Goal: Information Seeking & Learning: Compare options

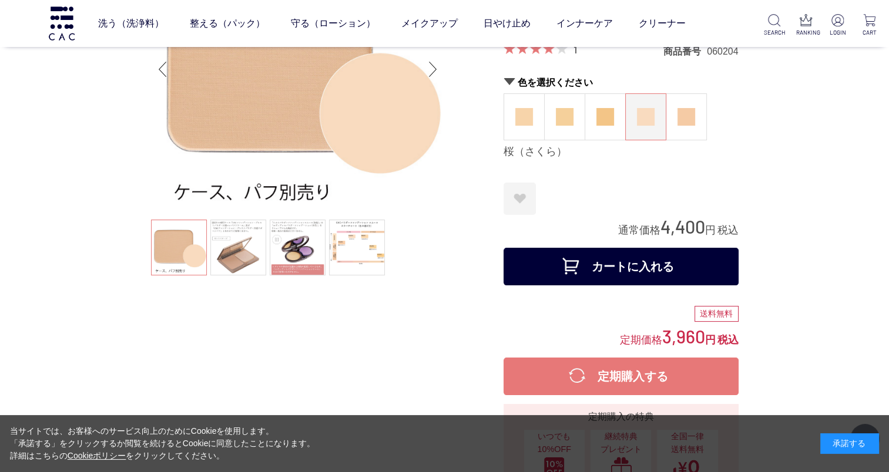
scroll to position [122, 0]
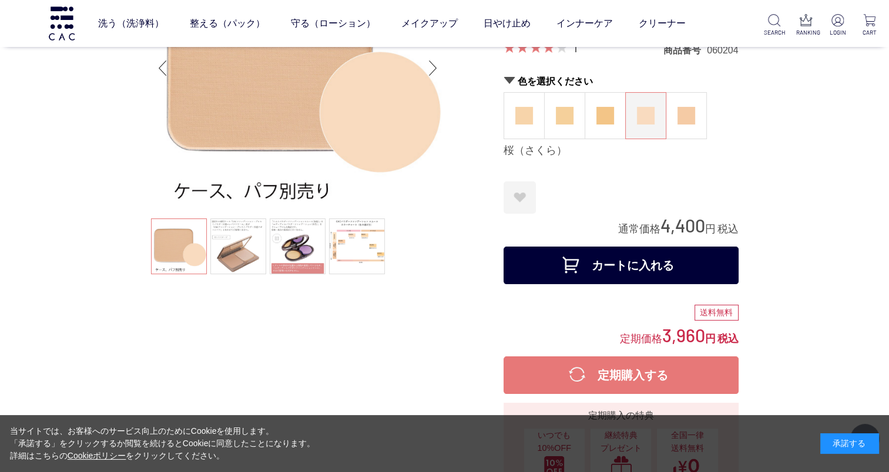
click at [190, 253] on ul at bounding box center [298, 247] width 294 height 59
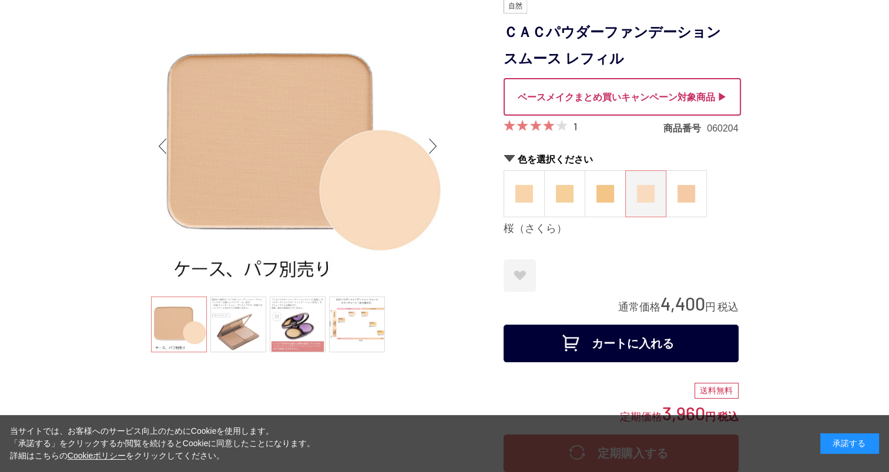
scroll to position [11, 0]
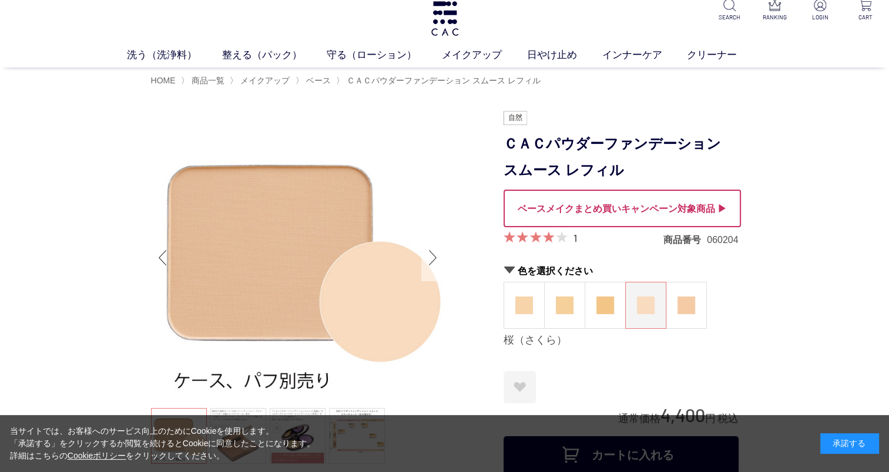
click at [434, 258] on div "Next slide" at bounding box center [432, 257] width 23 height 47
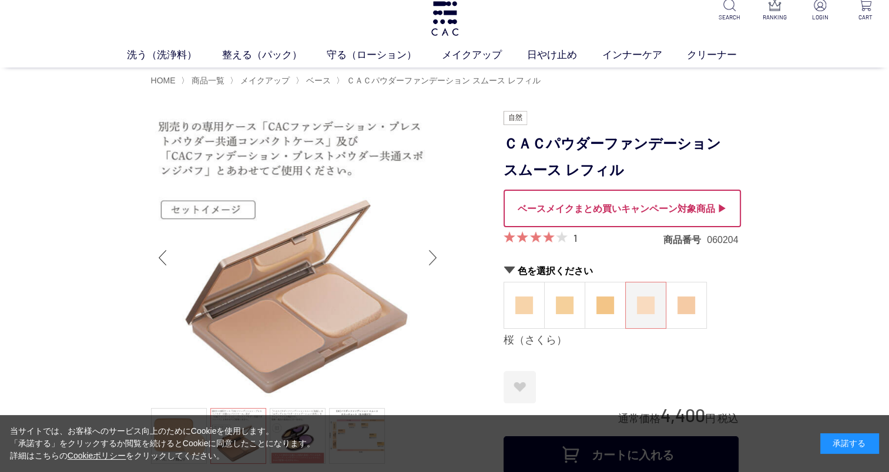
click at [434, 258] on div "Next slide" at bounding box center [432, 257] width 23 height 47
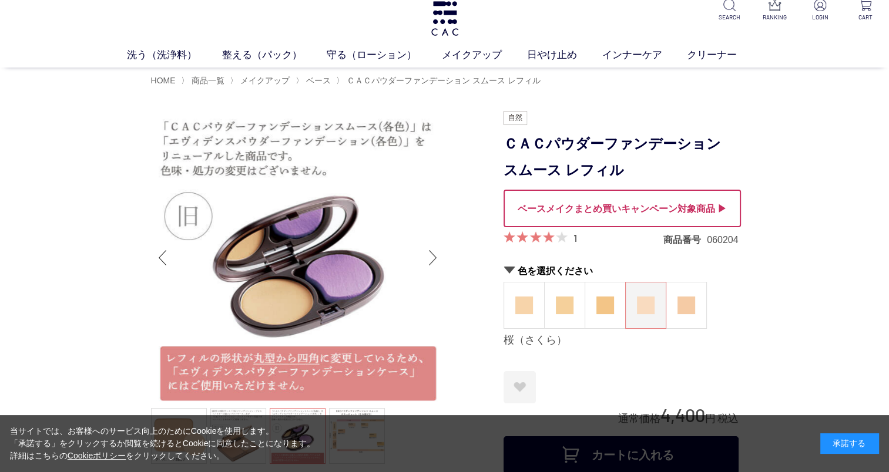
click at [434, 258] on div "Next slide" at bounding box center [432, 257] width 23 height 47
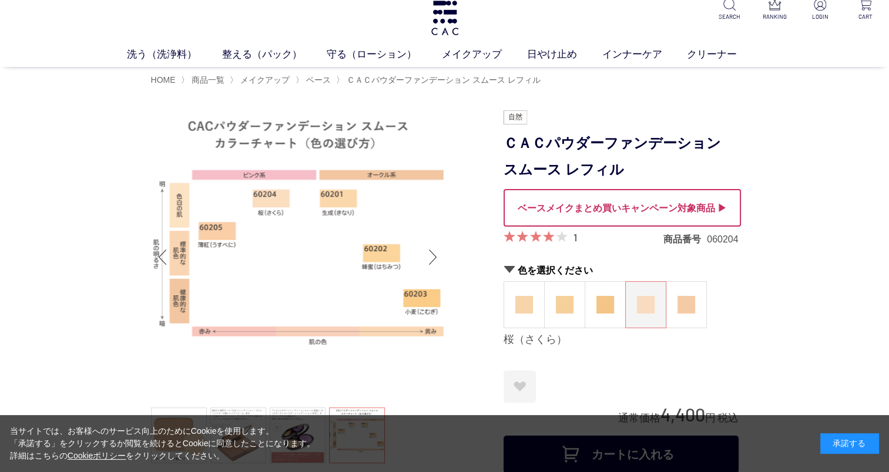
scroll to position [7, 0]
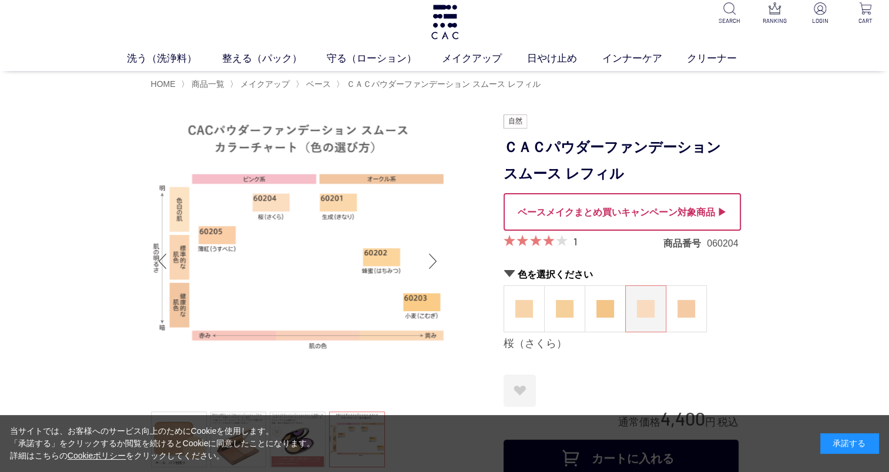
click at [359, 387] on img at bounding box center [298, 262] width 294 height 294
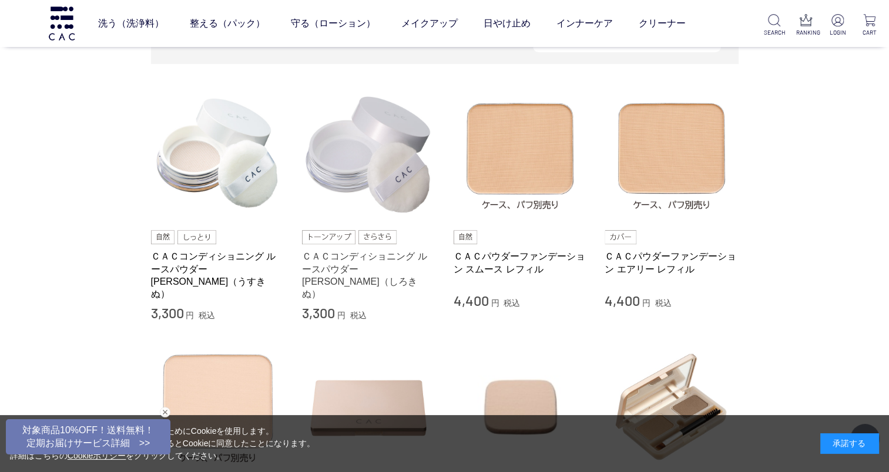
scroll to position [224, 0]
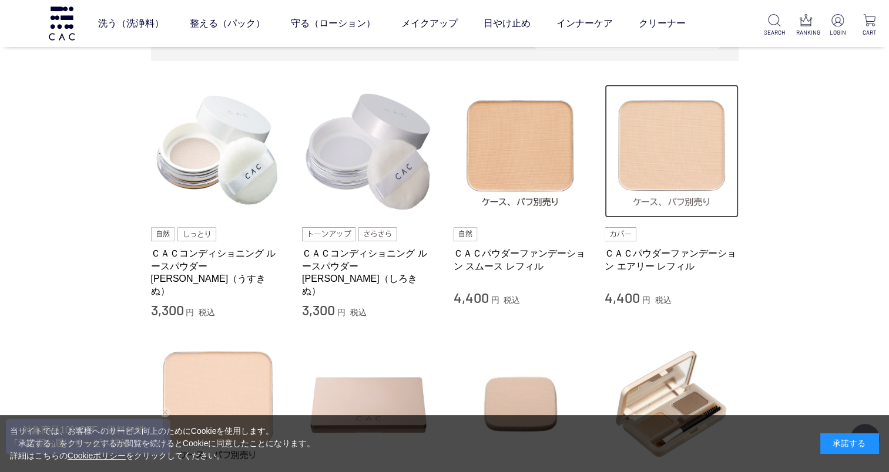
click at [667, 174] on img at bounding box center [671, 152] width 134 height 134
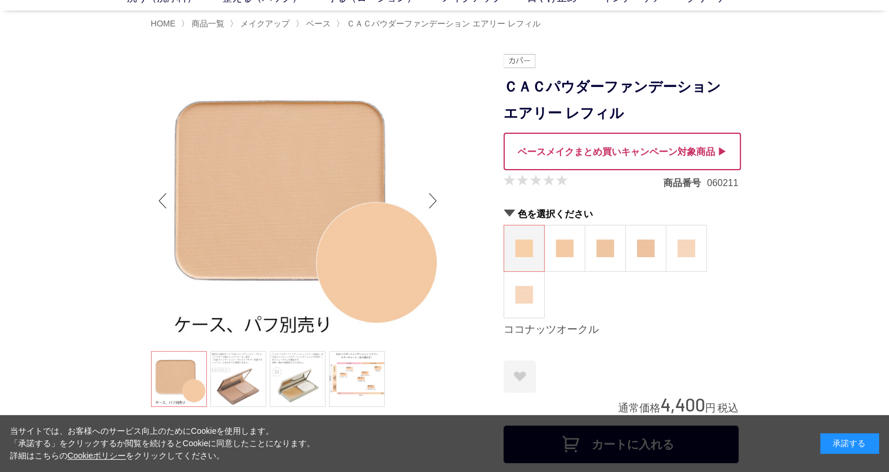
scroll to position [68, 0]
click at [569, 244] on img at bounding box center [565, 248] width 18 height 18
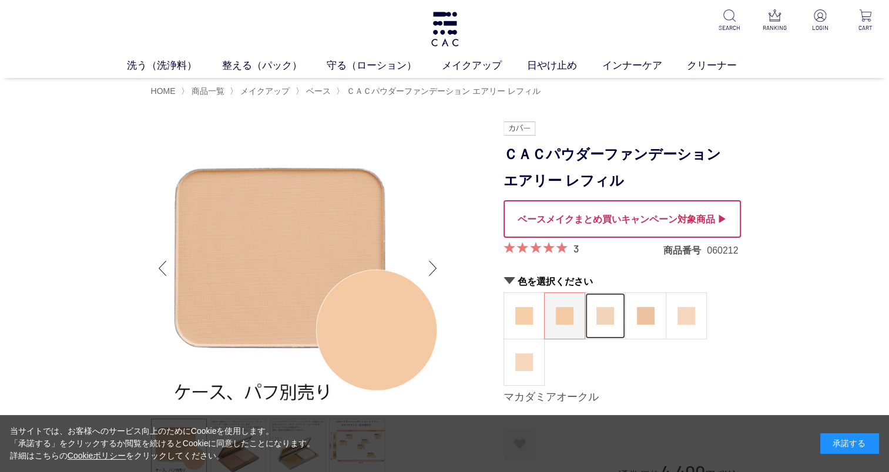
click at [609, 307] on img at bounding box center [605, 316] width 18 height 18
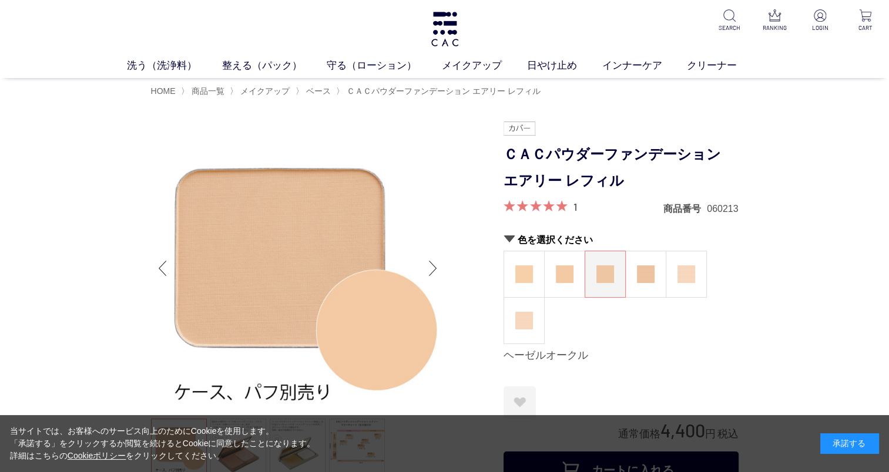
click at [639, 317] on div "ココナッツオークル マカダミアオークル ヘーゼルオークル アーモンドオークル ピーチアイボリー ピーチベージュ" at bounding box center [620, 297] width 235 height 93
click at [644, 274] on img at bounding box center [646, 274] width 18 height 18
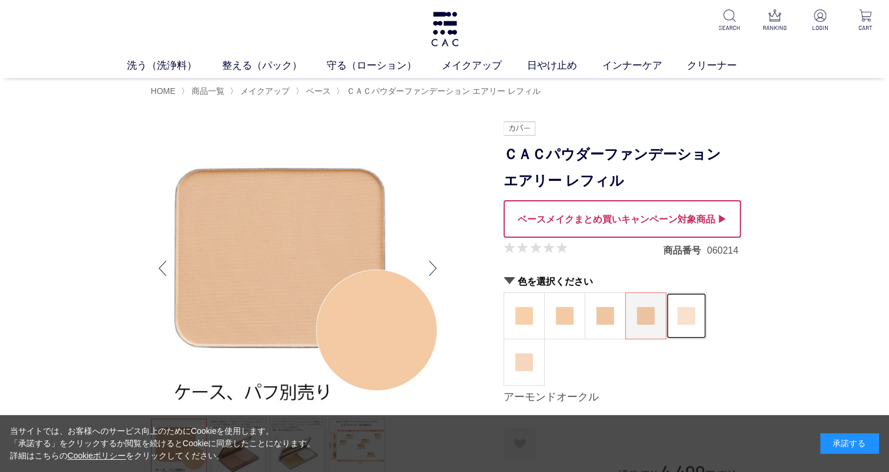
click at [687, 309] on img at bounding box center [686, 316] width 18 height 18
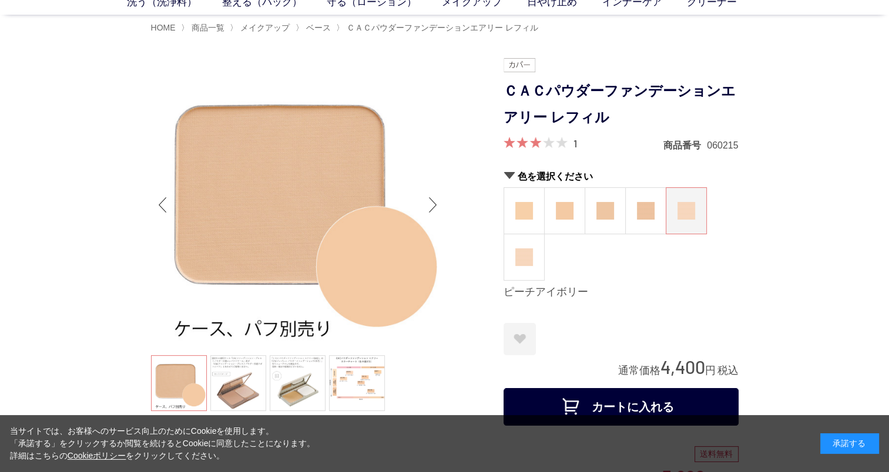
scroll to position [68, 0]
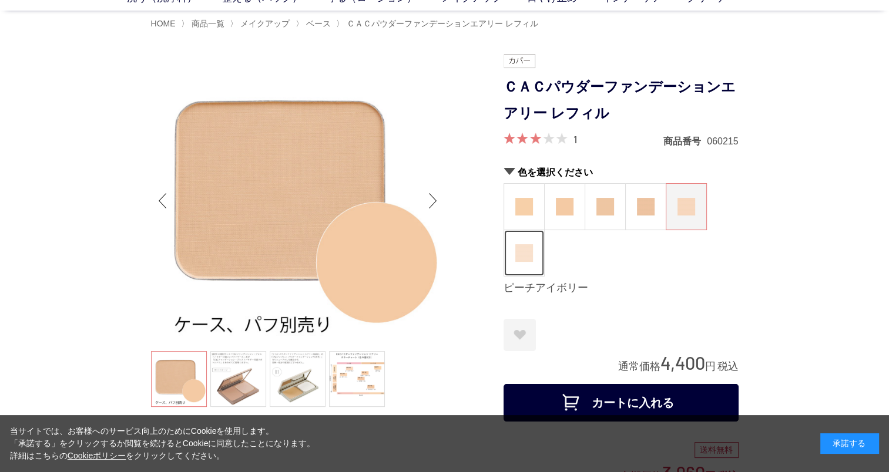
click at [525, 257] on img at bounding box center [524, 253] width 18 height 18
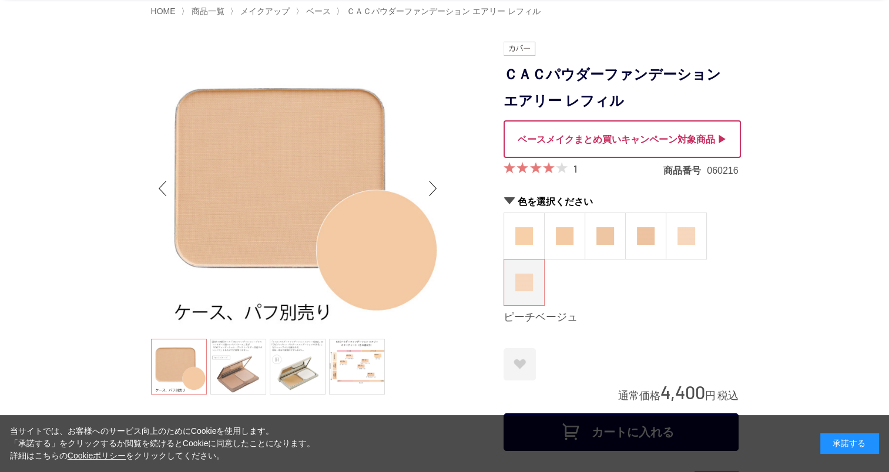
scroll to position [82, 0]
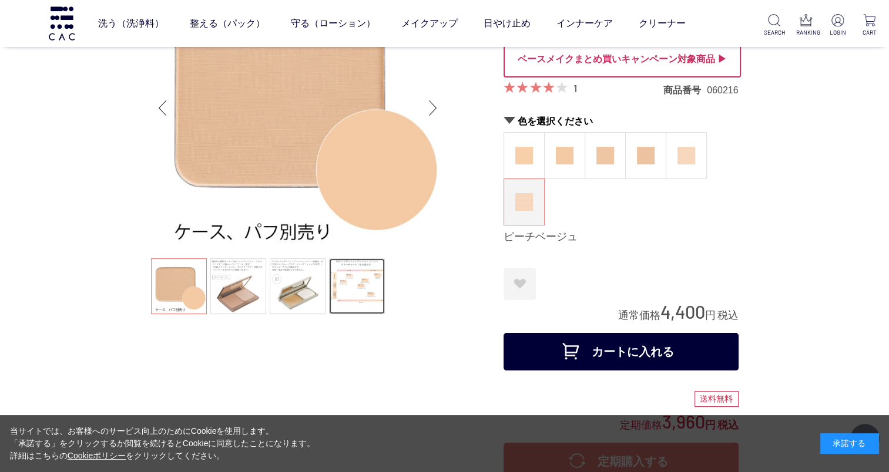
click at [351, 285] on link at bounding box center [357, 286] width 56 height 56
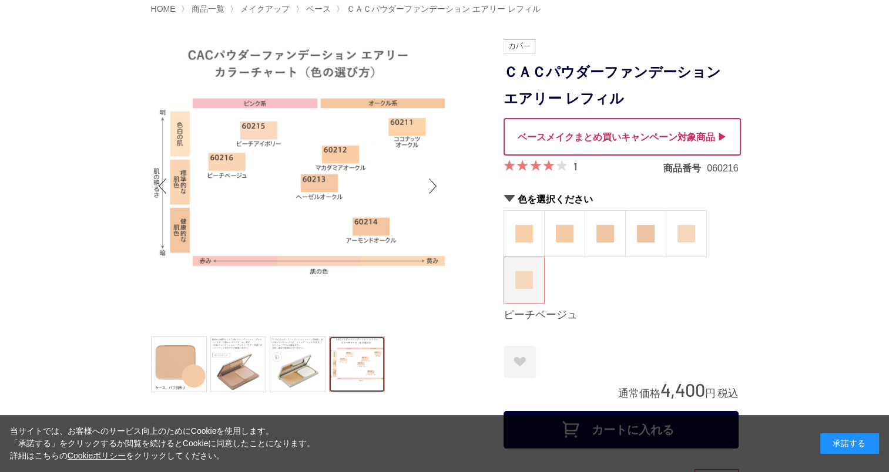
scroll to position [0, 0]
